Goal: Information Seeking & Learning: Learn about a topic

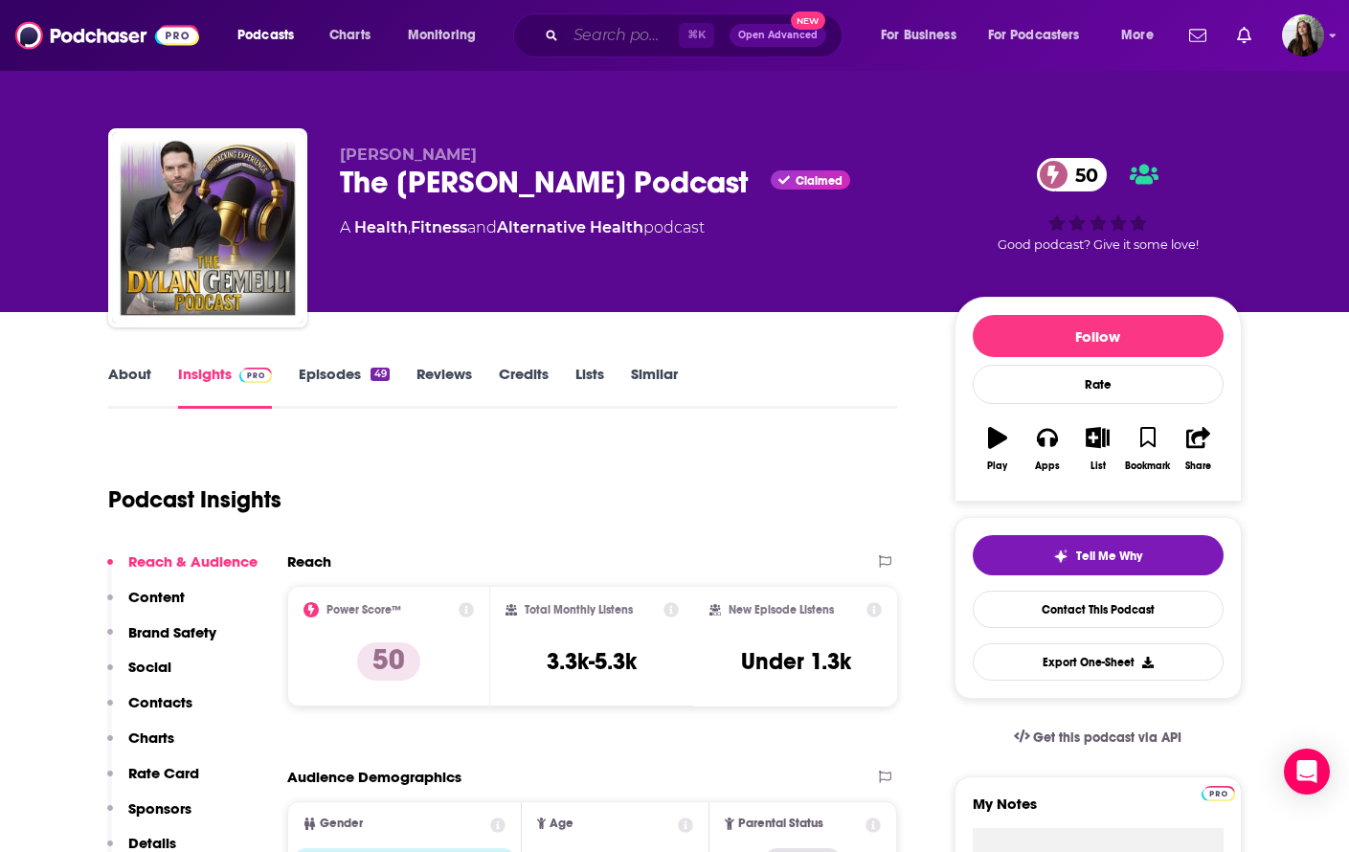
click at [580, 35] on input "Search podcasts, credits, & more..." at bounding box center [622, 35] width 113 height 31
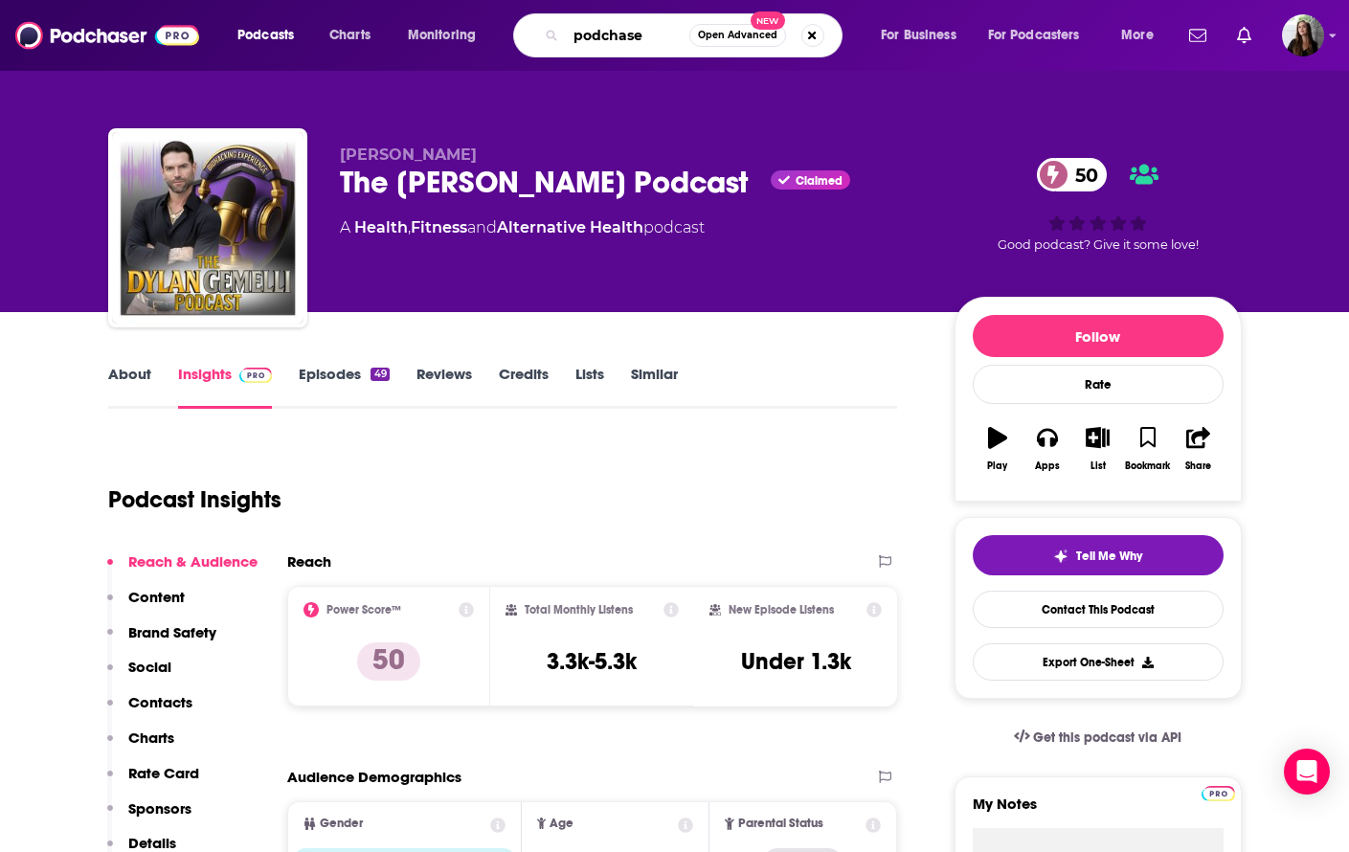
type input "podchaser"
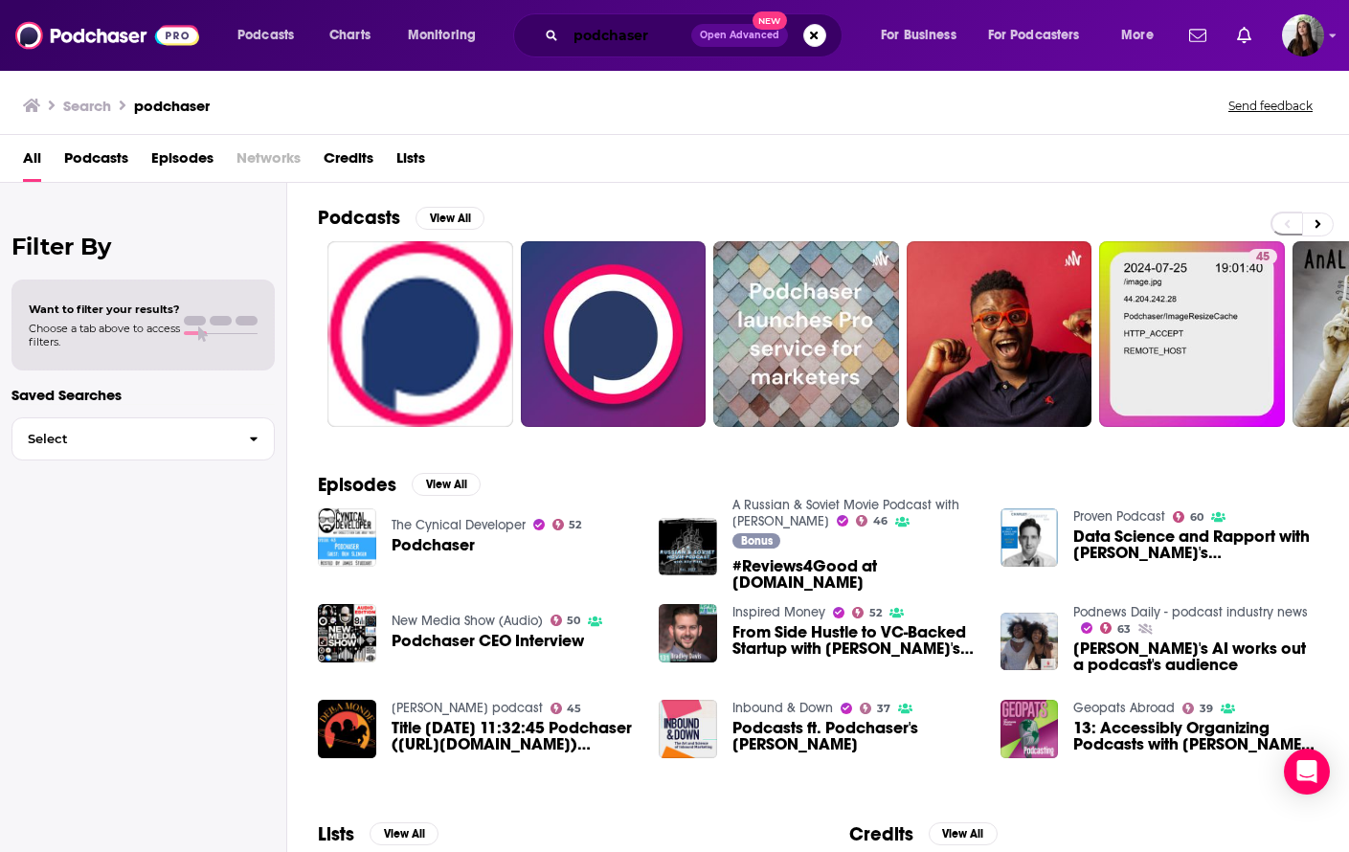
click at [604, 28] on input "podchaser" at bounding box center [628, 35] width 125 height 31
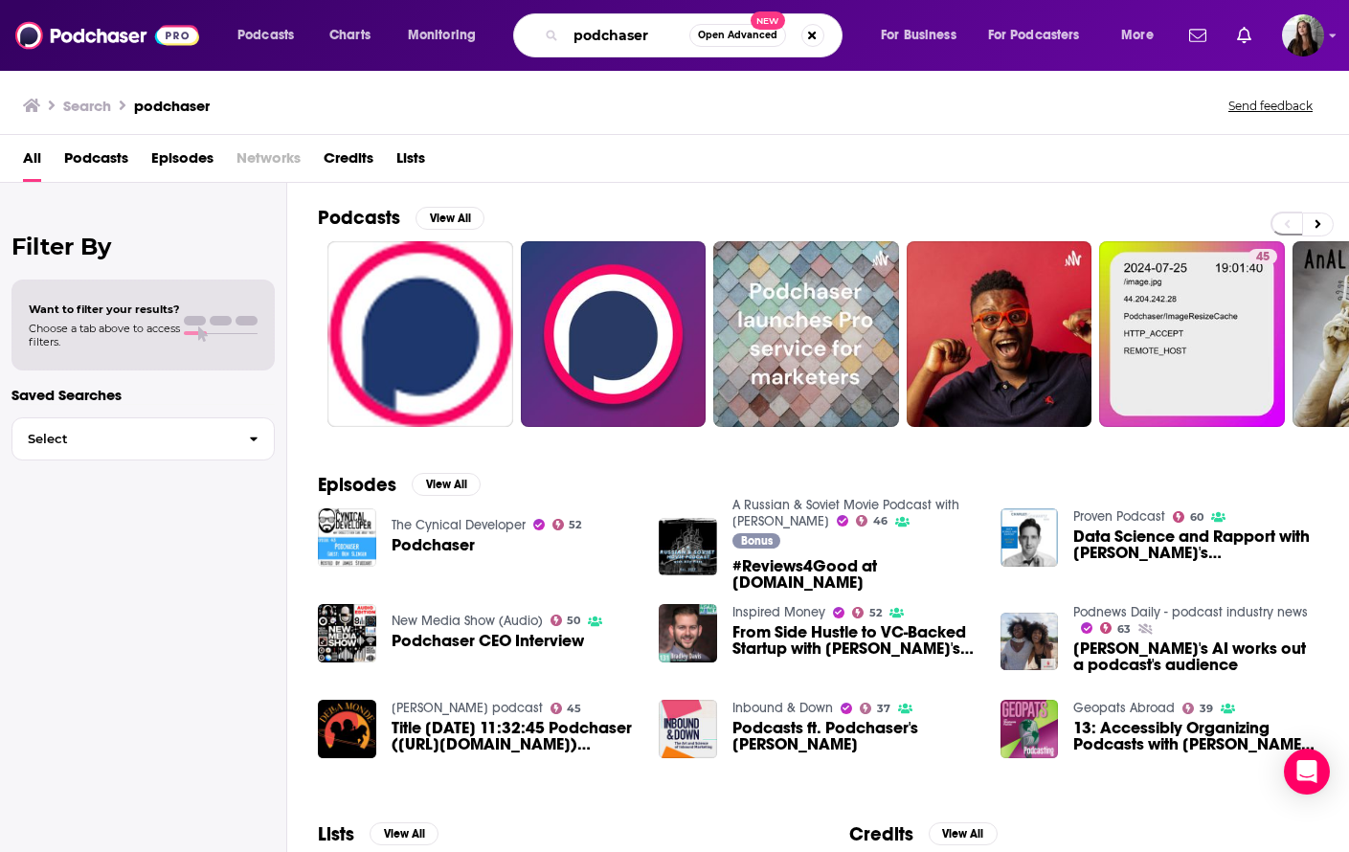
click at [604, 28] on input "podchaser" at bounding box center [627, 35] width 123 height 31
type input "[PERSON_NAME]"
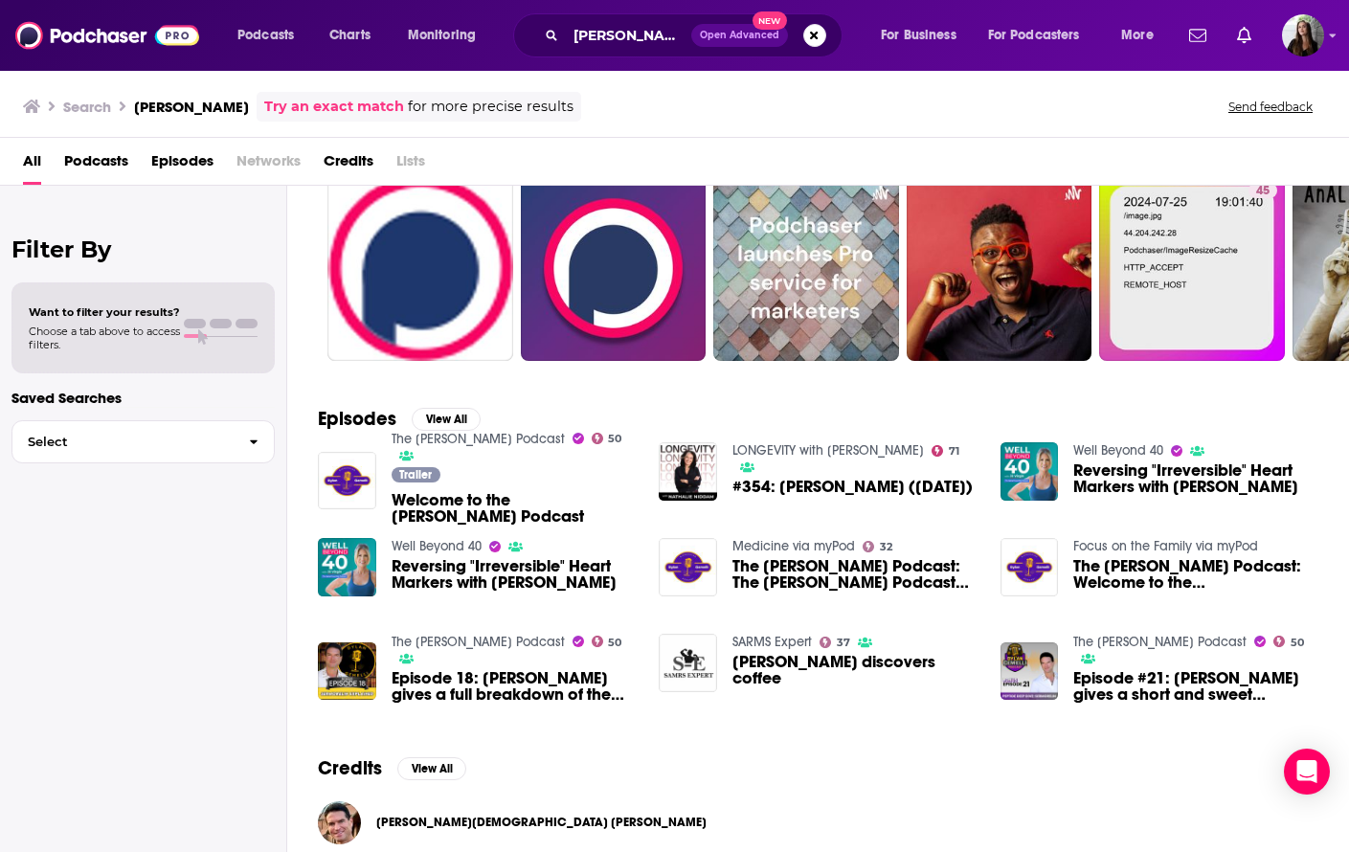
scroll to position [67, 0]
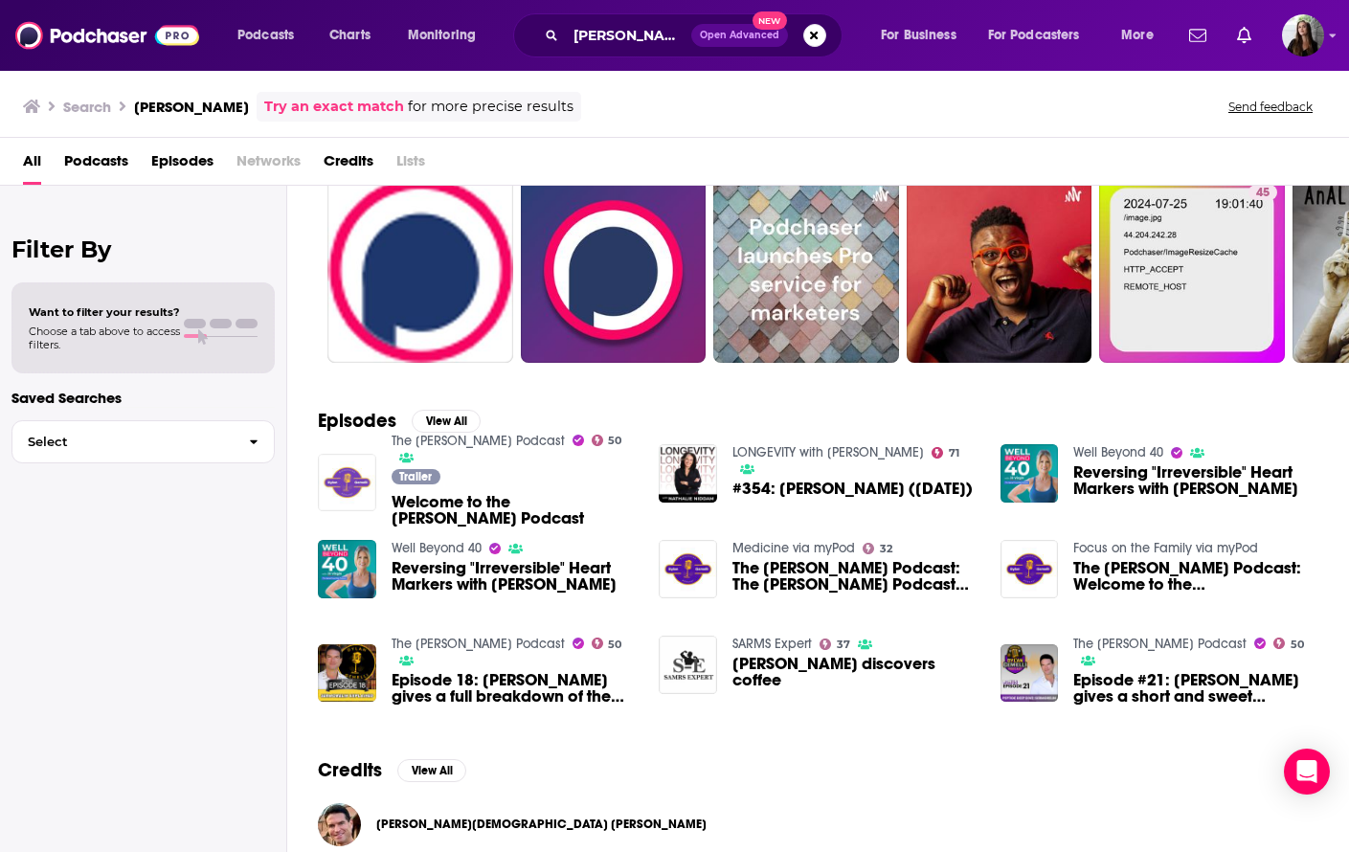
click at [359, 491] on img "Welcome to the Dylan Gemelli Podcast" at bounding box center [347, 483] width 58 height 58
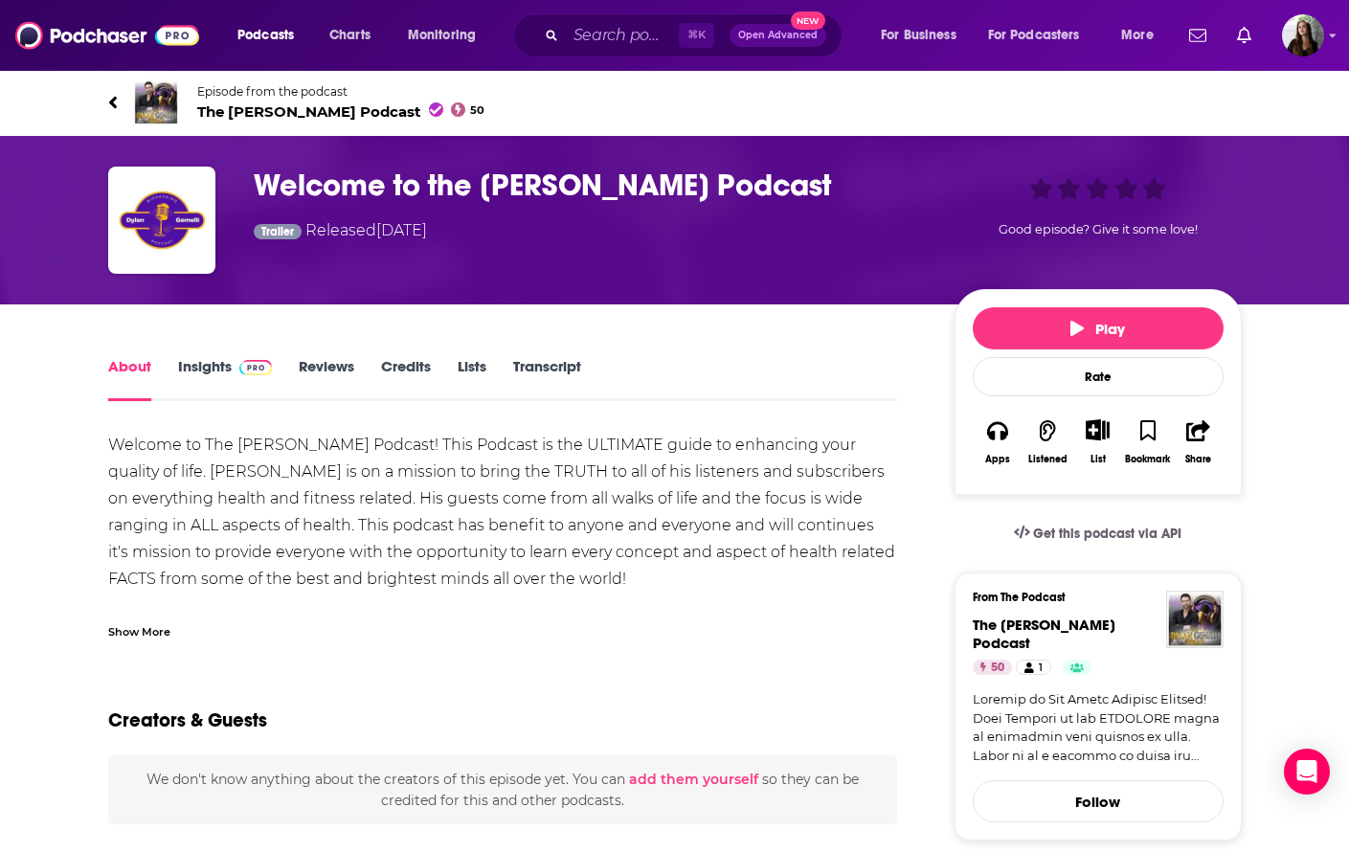
click at [160, 112] on img at bounding box center [156, 102] width 46 height 46
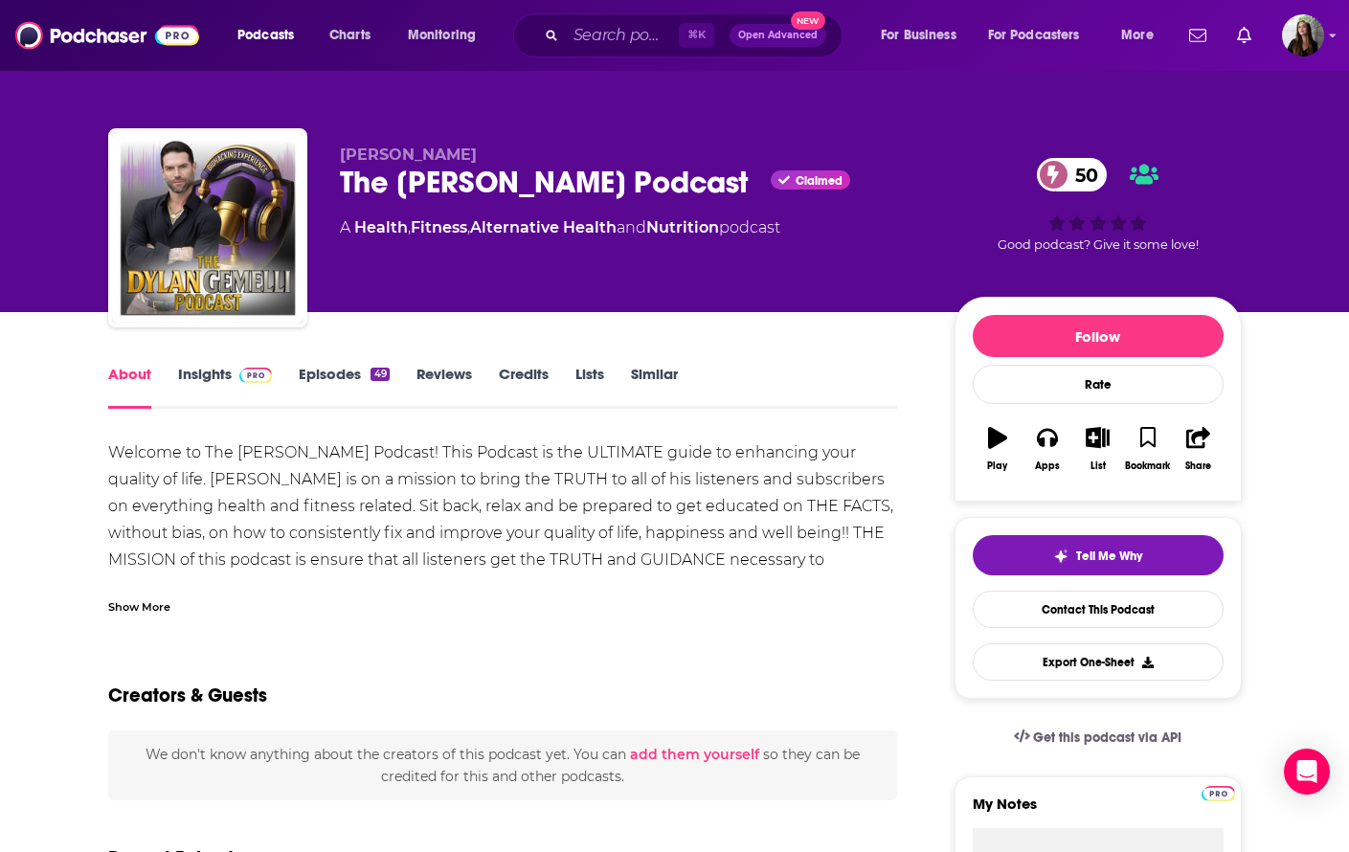
click at [136, 380] on link "About" at bounding box center [129, 387] width 43 height 44
click at [225, 373] on link "Insights" at bounding box center [225, 387] width 95 height 44
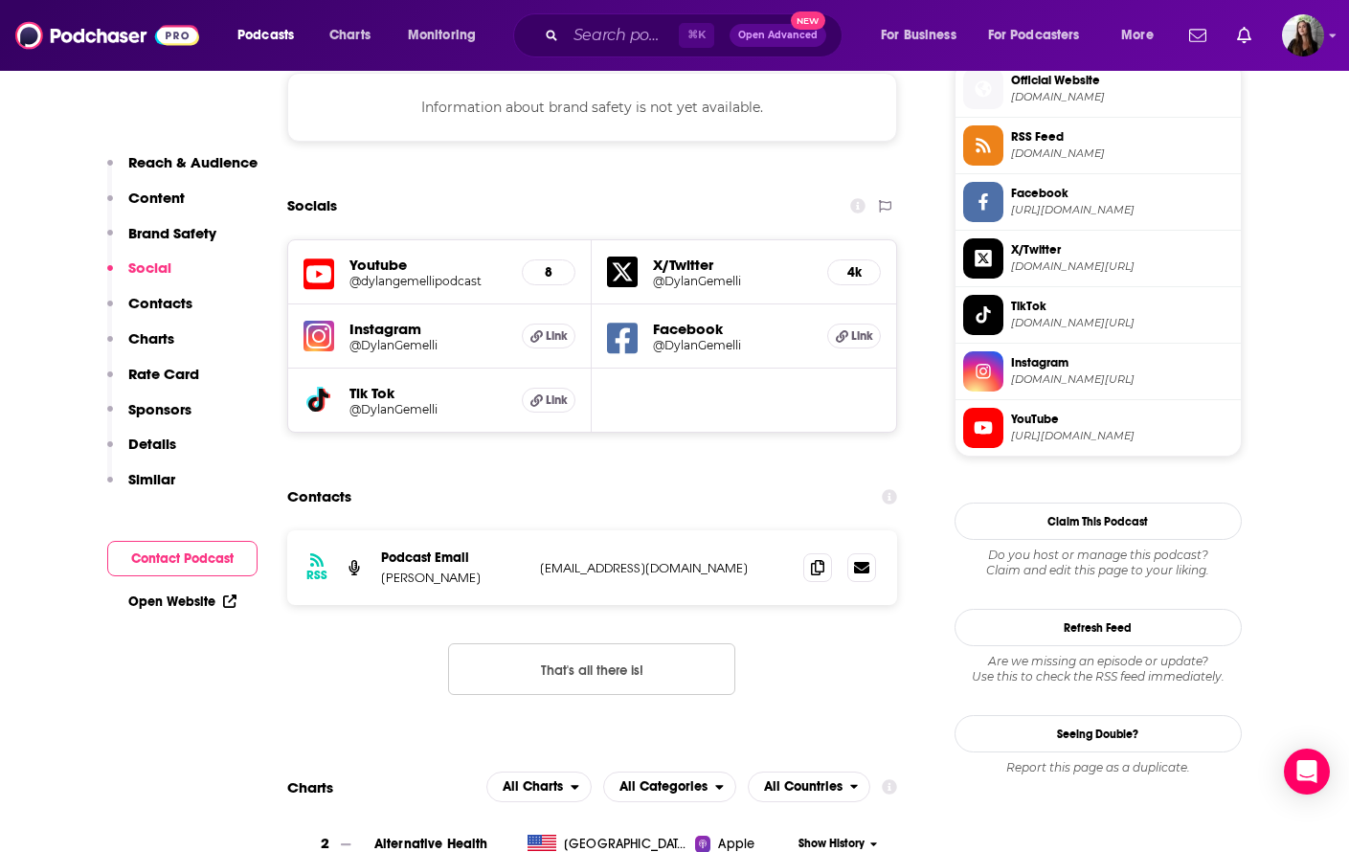
scroll to position [1416, 0]
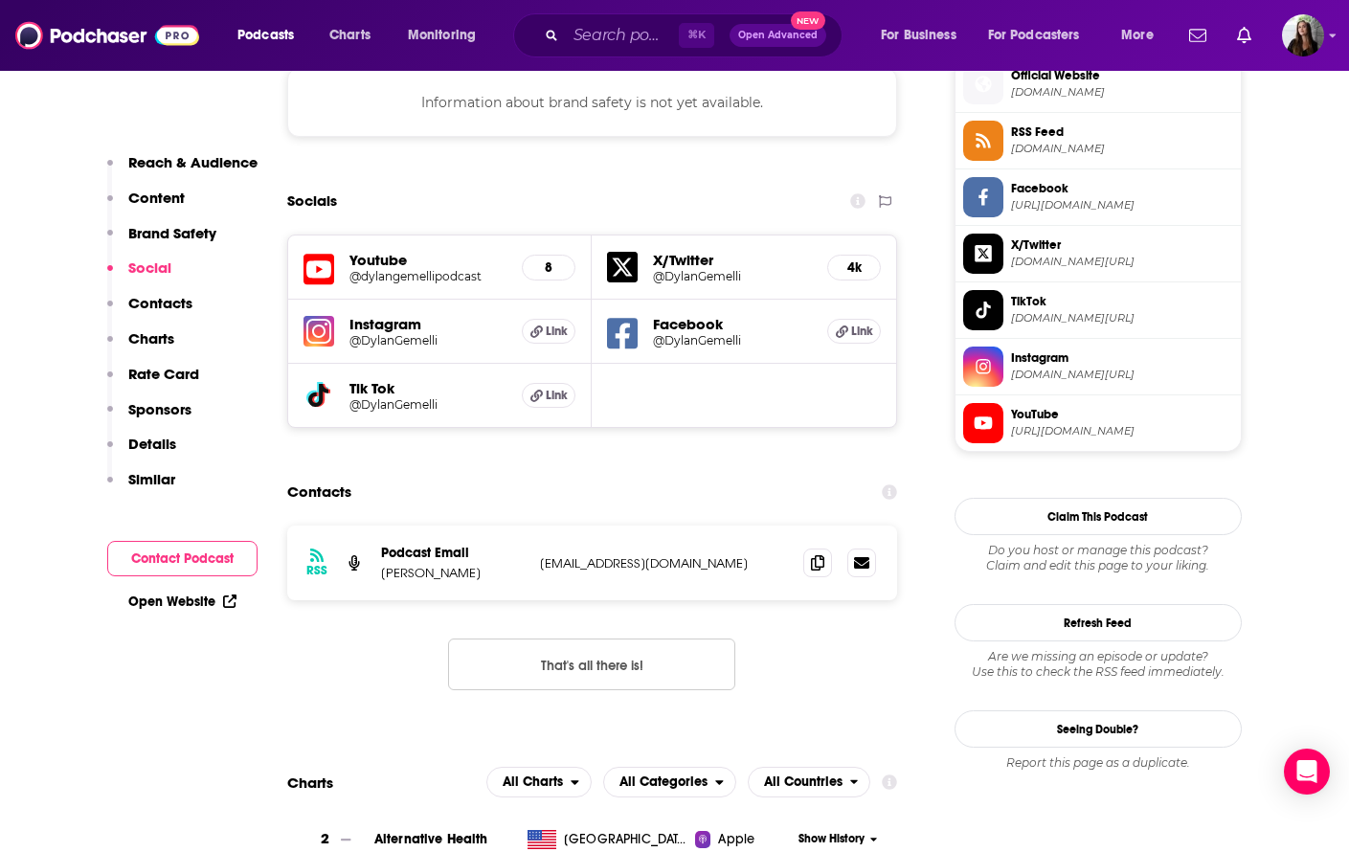
click at [351, 266] on h5 "Youtube" at bounding box center [428, 260] width 158 height 18
click at [309, 274] on icon at bounding box center [318, 269] width 31 height 35
